Goal: Information Seeking & Learning: Understand process/instructions

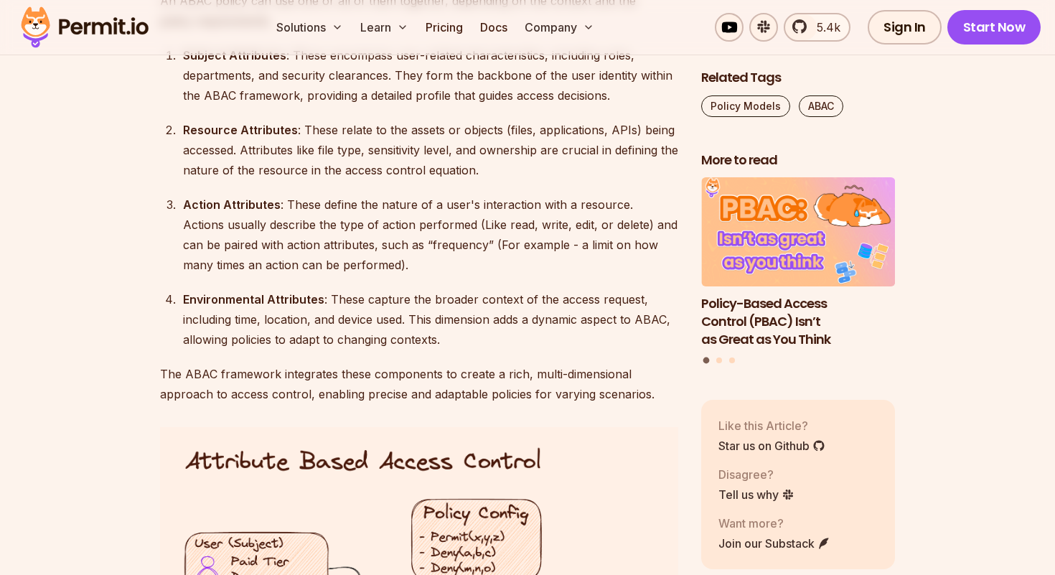
scroll to position [1983, 0]
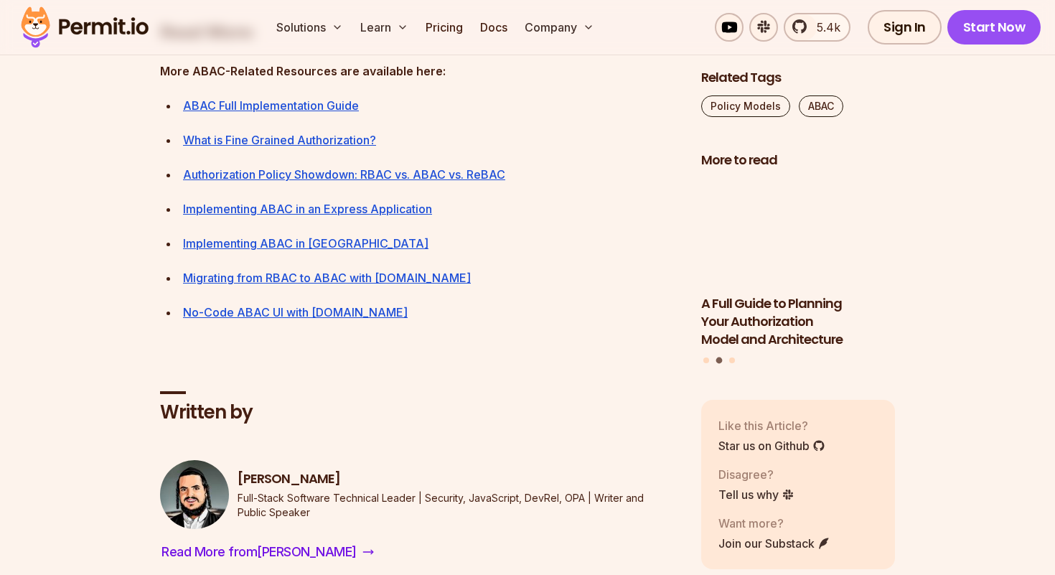
scroll to position [6466, 0]
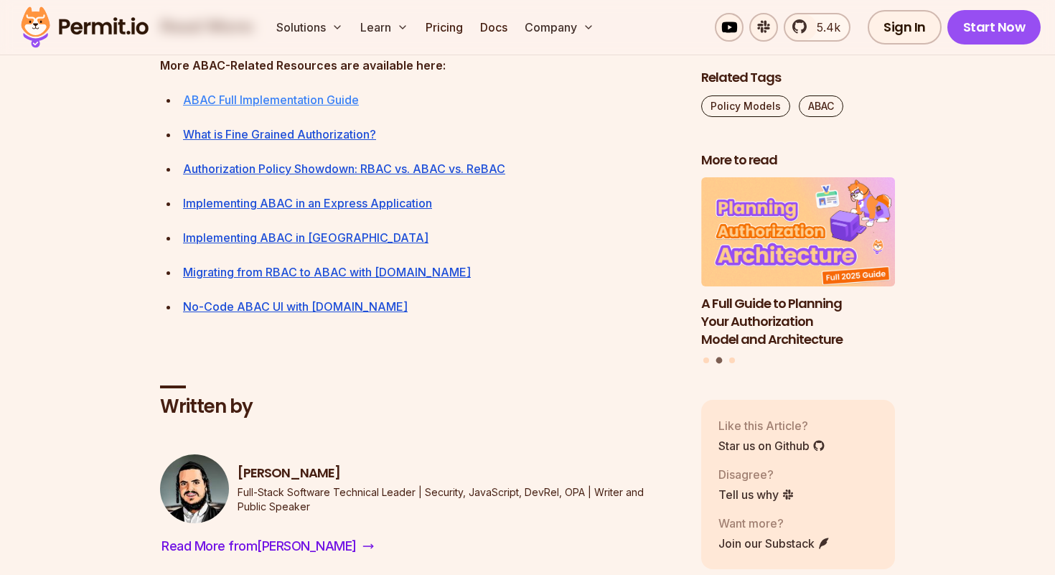
click at [334, 107] on link "ABAC Full Implementation Guide" at bounding box center [271, 100] width 176 height 14
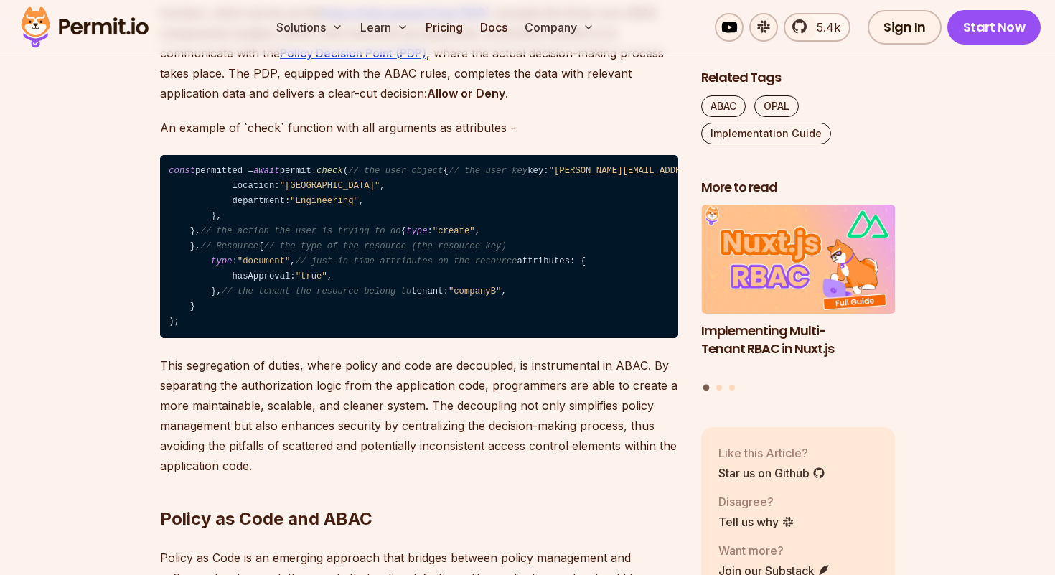
scroll to position [1958, 0]
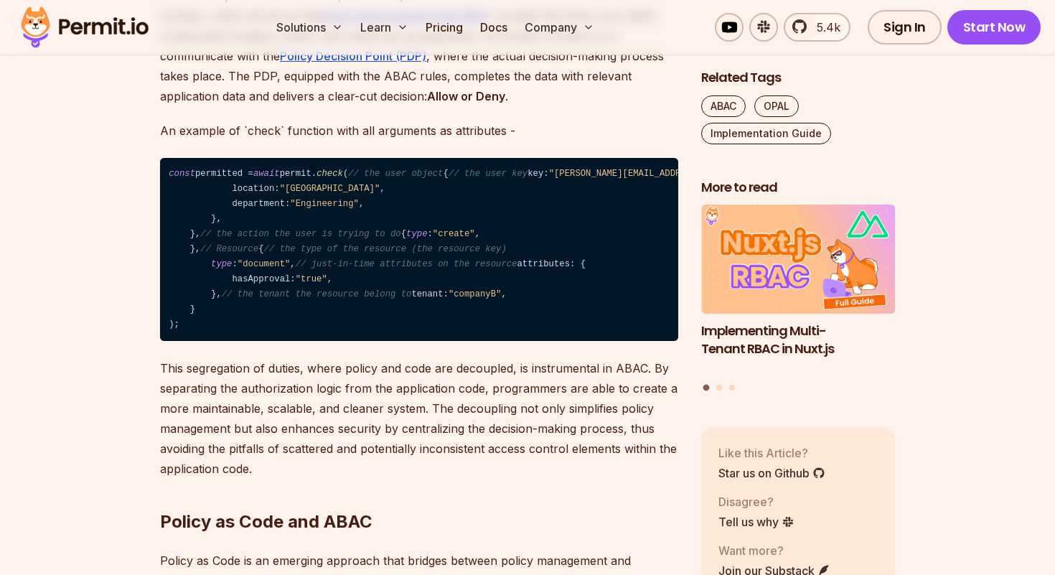
drag, startPoint x: 314, startPoint y: 268, endPoint x: 339, endPoint y: 268, distance: 24.4
click at [339, 209] on span ""Engineering"" at bounding box center [324, 204] width 69 height 10
drag, startPoint x: 339, startPoint y: 268, endPoint x: 308, endPoint y: 268, distance: 30.9
click at [308, 209] on span ""Engineering"" at bounding box center [324, 204] width 69 height 10
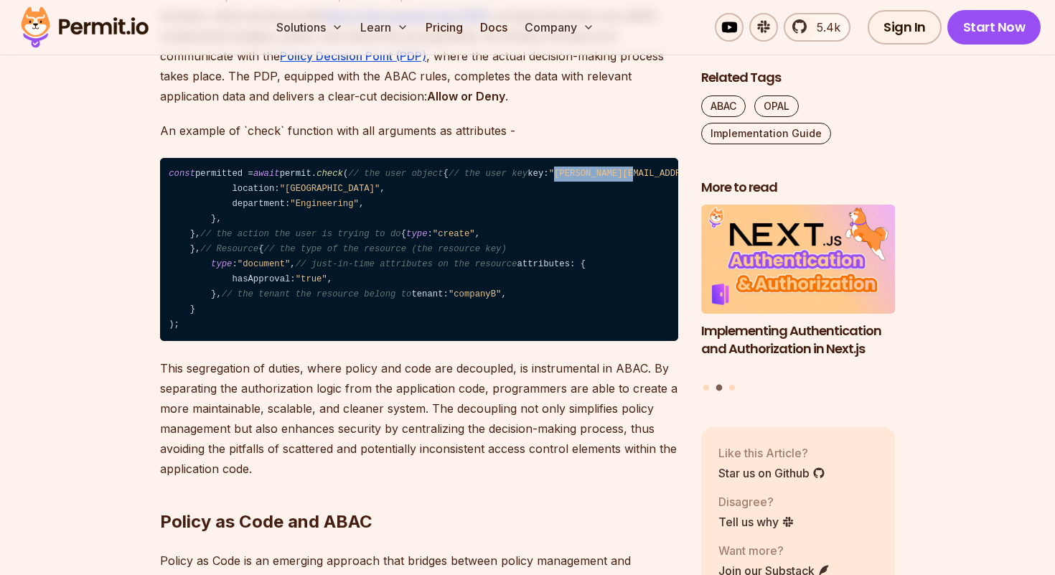
drag, startPoint x: 319, startPoint y: 217, endPoint x: 243, endPoint y: 217, distance: 76.8
click at [549, 179] on span ""john@permit.io"" at bounding box center [662, 174] width 227 height 10
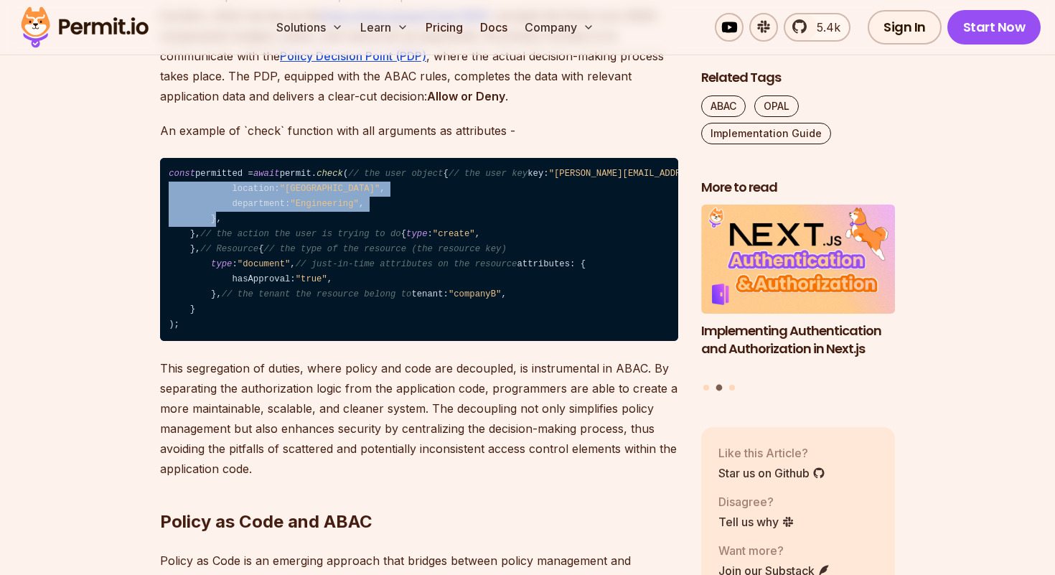
drag, startPoint x: 216, startPoint y: 286, endPoint x: 210, endPoint y: 245, distance: 41.3
click at [210, 245] on code "const permitted = await permit. check ( // the user object { // the user key ke…" at bounding box center [419, 250] width 518 height 184
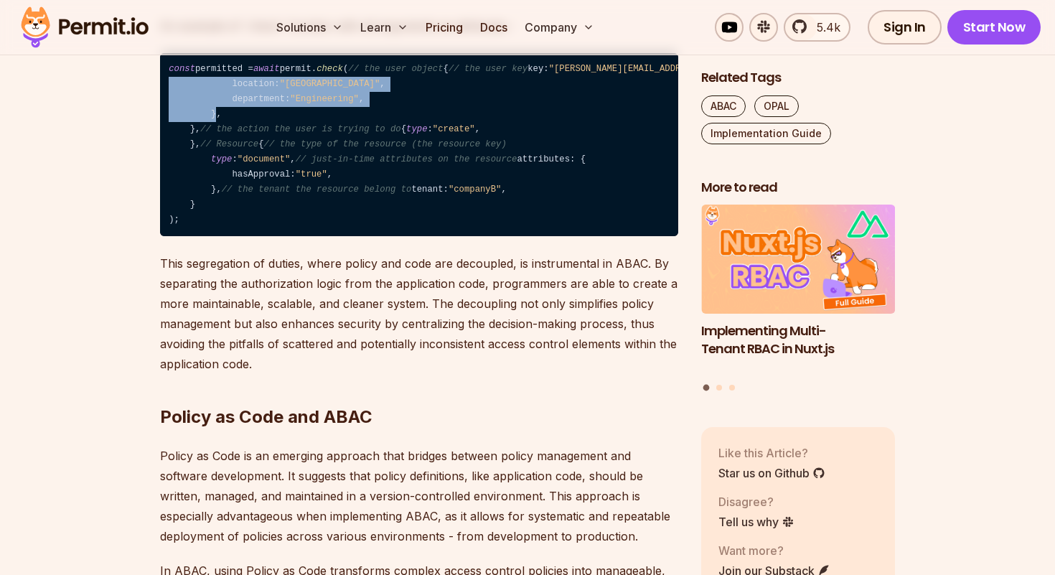
scroll to position [2114, 0]
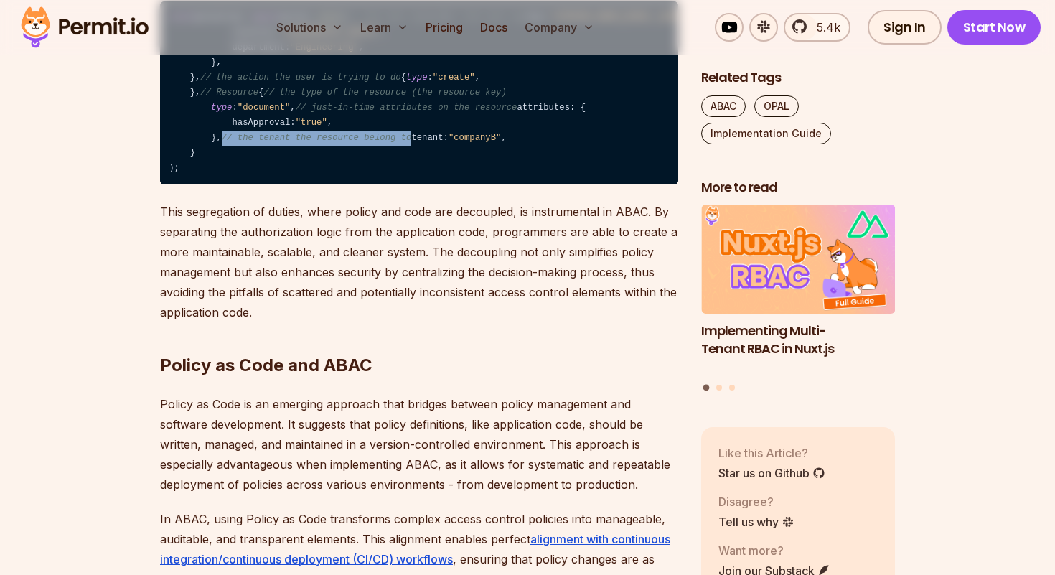
drag, startPoint x: 402, startPoint y: 342, endPoint x: 212, endPoint y: 349, distance: 189.6
click at [212, 185] on code "const permitted = await permit. check ( // the user object { // the user key ke…" at bounding box center [419, 93] width 518 height 184
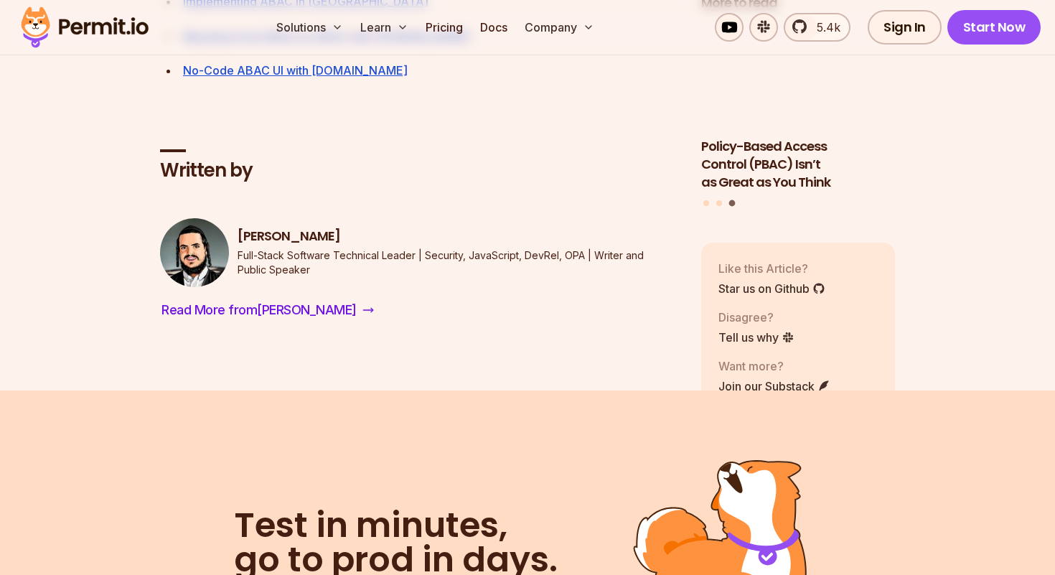
scroll to position [7246, 0]
